Goal: Navigation & Orientation: Find specific page/section

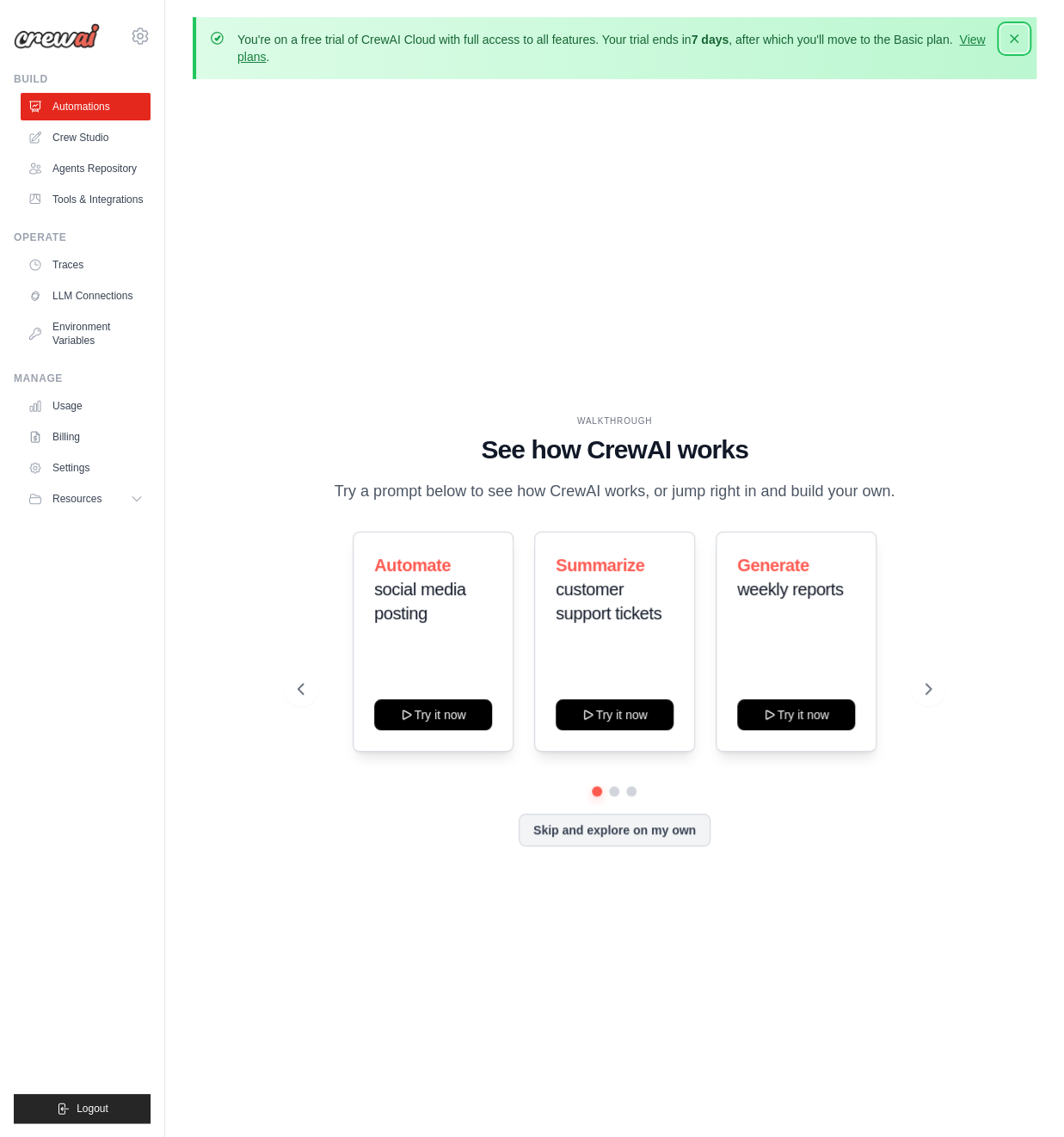
click at [1013, 39] on icon "button" at bounding box center [1014, 39] width 9 height 9
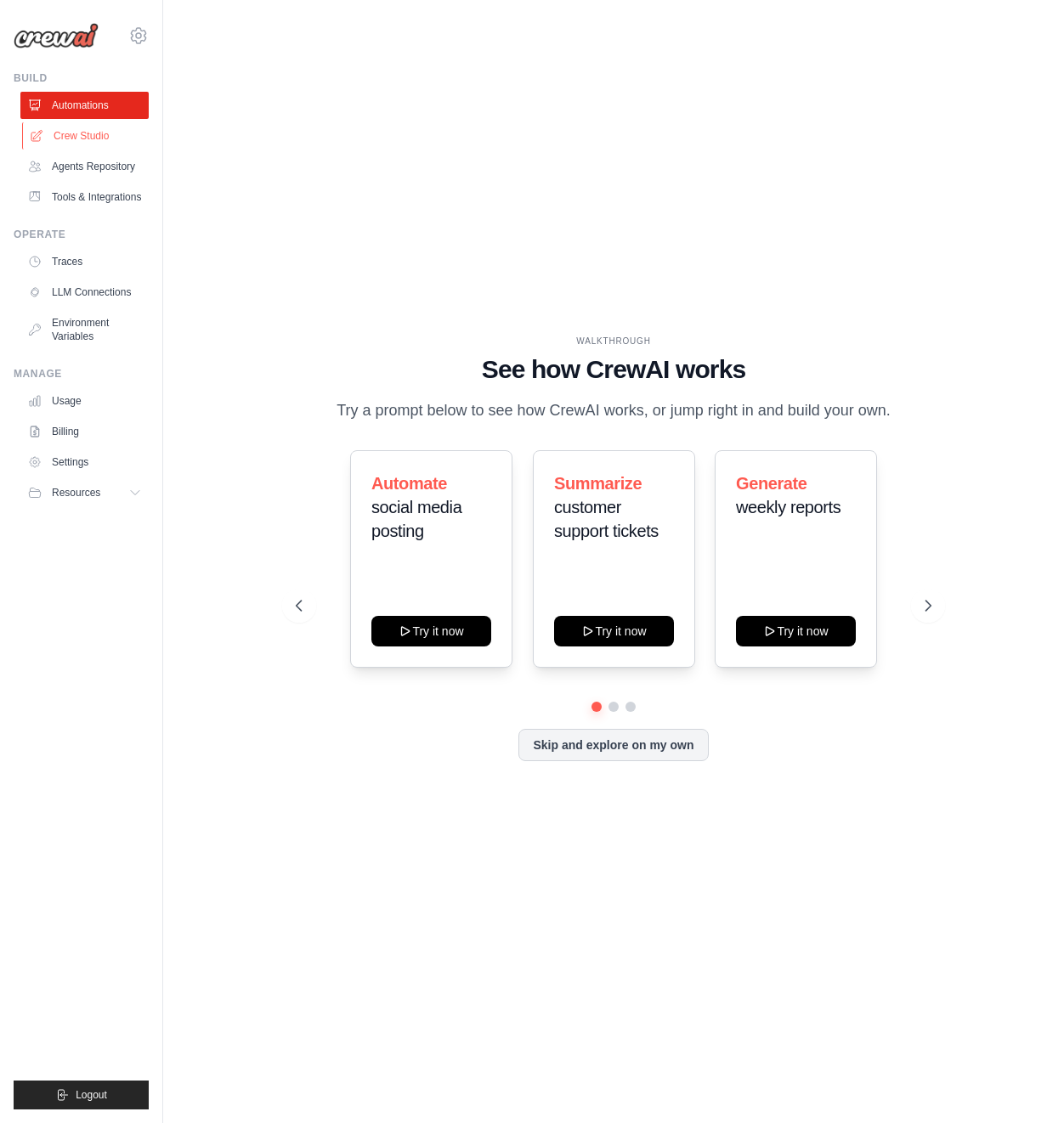
click at [102, 136] on link "Crew Studio" at bounding box center [86, 136] width 129 height 27
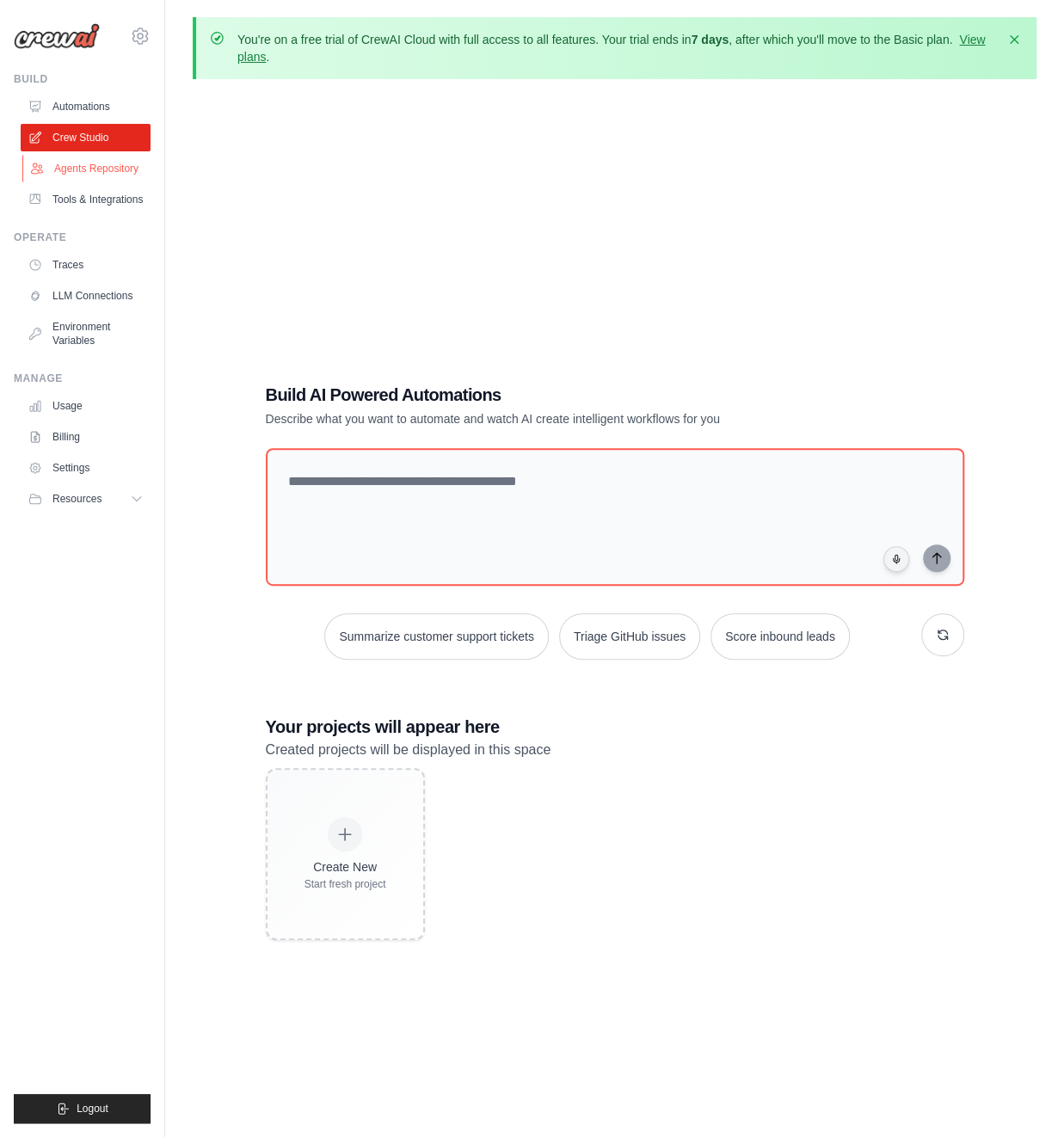
click at [96, 171] on link "Agents Repository" at bounding box center [87, 168] width 130 height 28
